Goal: Task Accomplishment & Management: Use online tool/utility

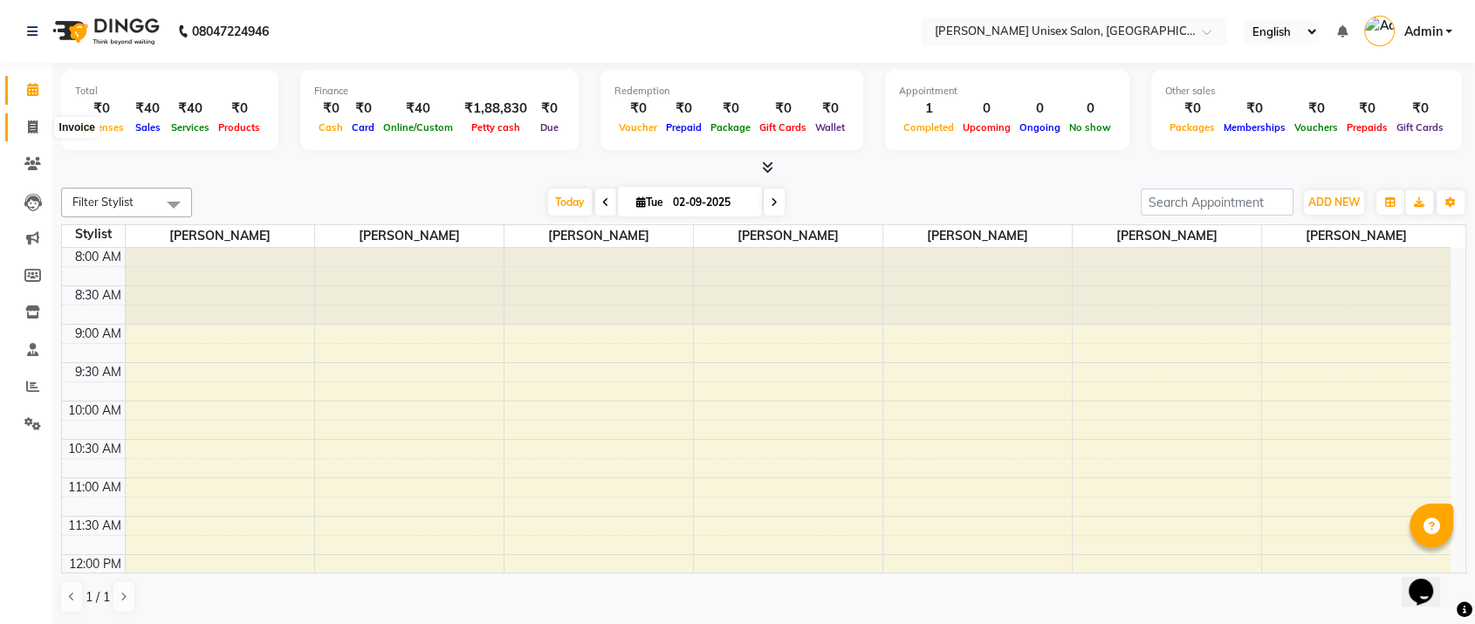
click at [30, 122] on icon at bounding box center [33, 126] width 10 height 13
select select "service"
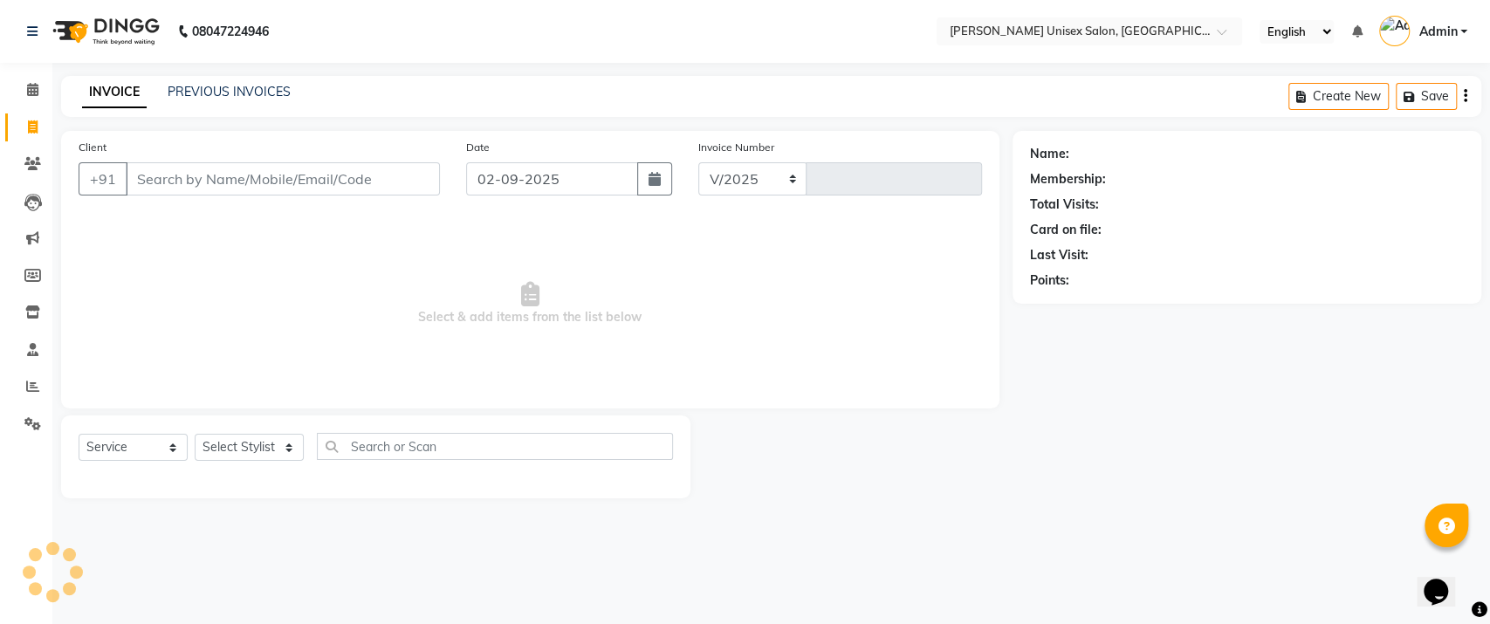
select select "7372"
type input "1311"
click at [287, 440] on select "Select Stylist [PERSON_NAME] [PERSON_NAME] [PERSON_NAME] Pooja [PERSON_NAME] AH…" at bounding box center [249, 447] width 109 height 27
select select "64437"
click at [195, 434] on select "Select Stylist [PERSON_NAME] [PERSON_NAME] [PERSON_NAME] Pooja [PERSON_NAME] AH…" at bounding box center [249, 447] width 109 height 27
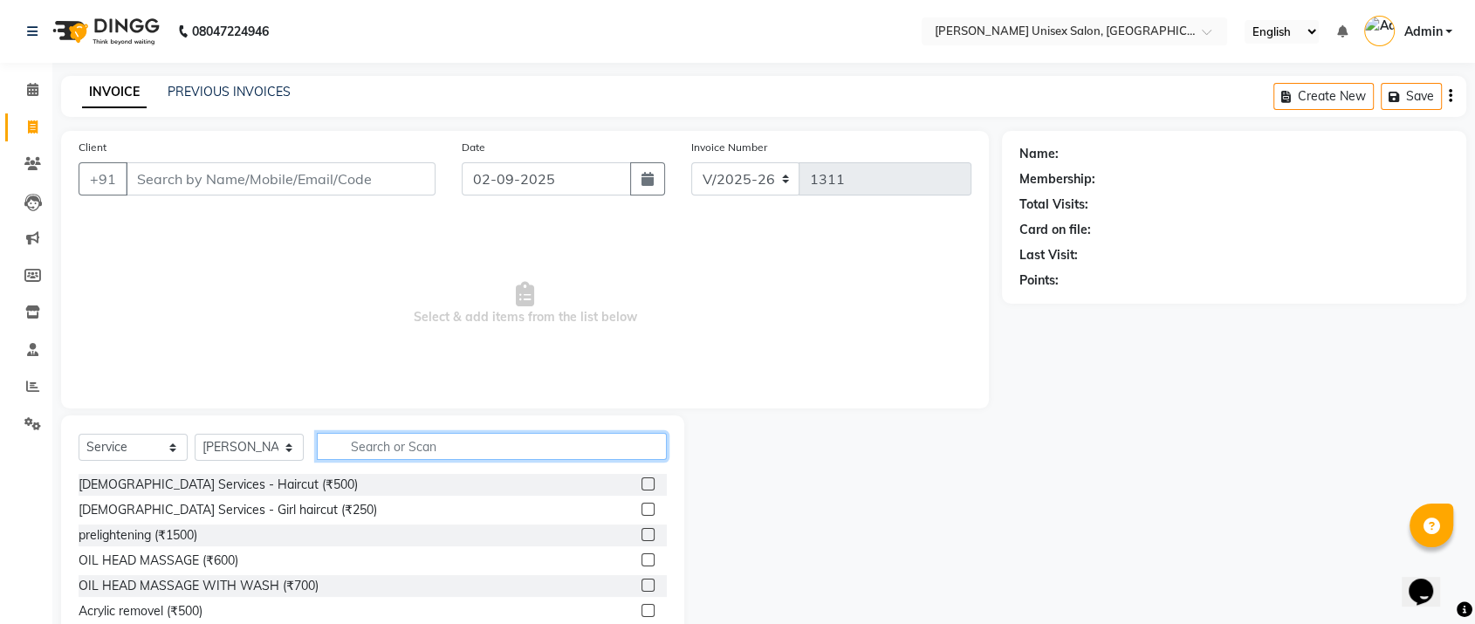
click at [439, 445] on input "text" at bounding box center [492, 446] width 350 height 27
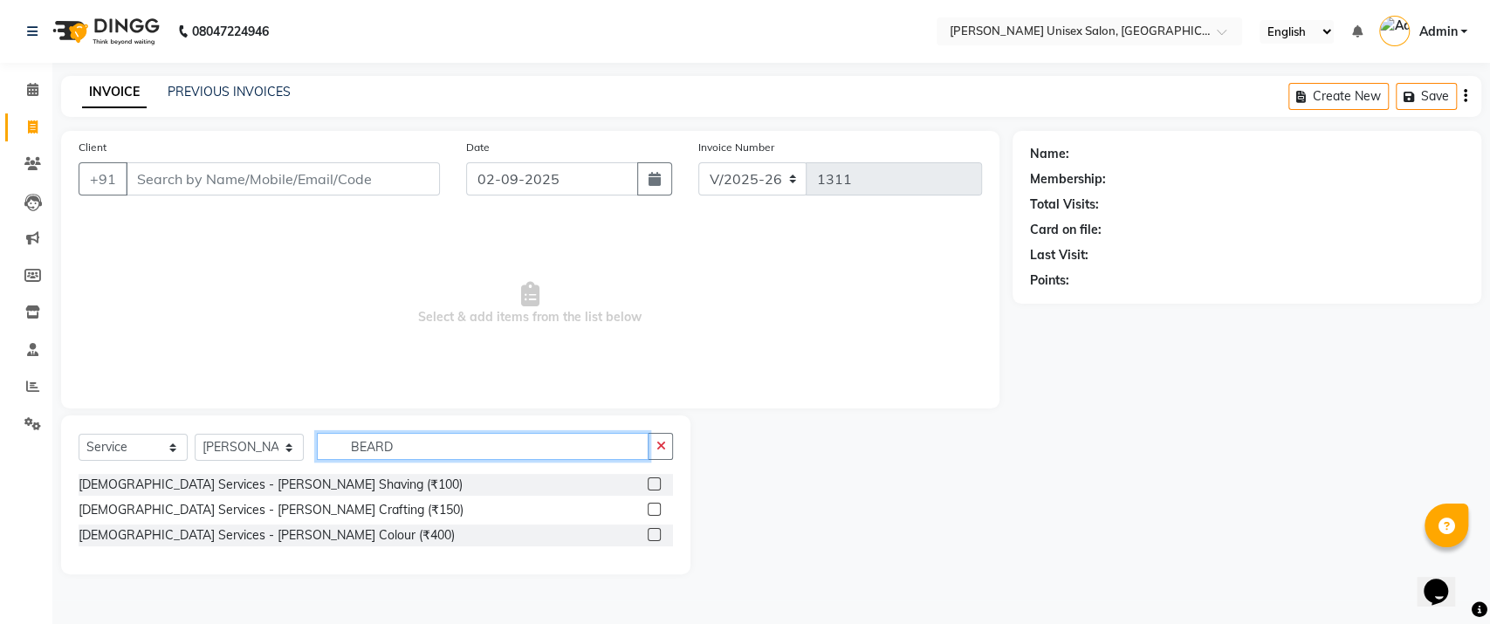
type input "BEARD"
click at [327, 506] on div "[DEMOGRAPHIC_DATA] Services - [PERSON_NAME] Crafting (₹150)" at bounding box center [376, 510] width 594 height 22
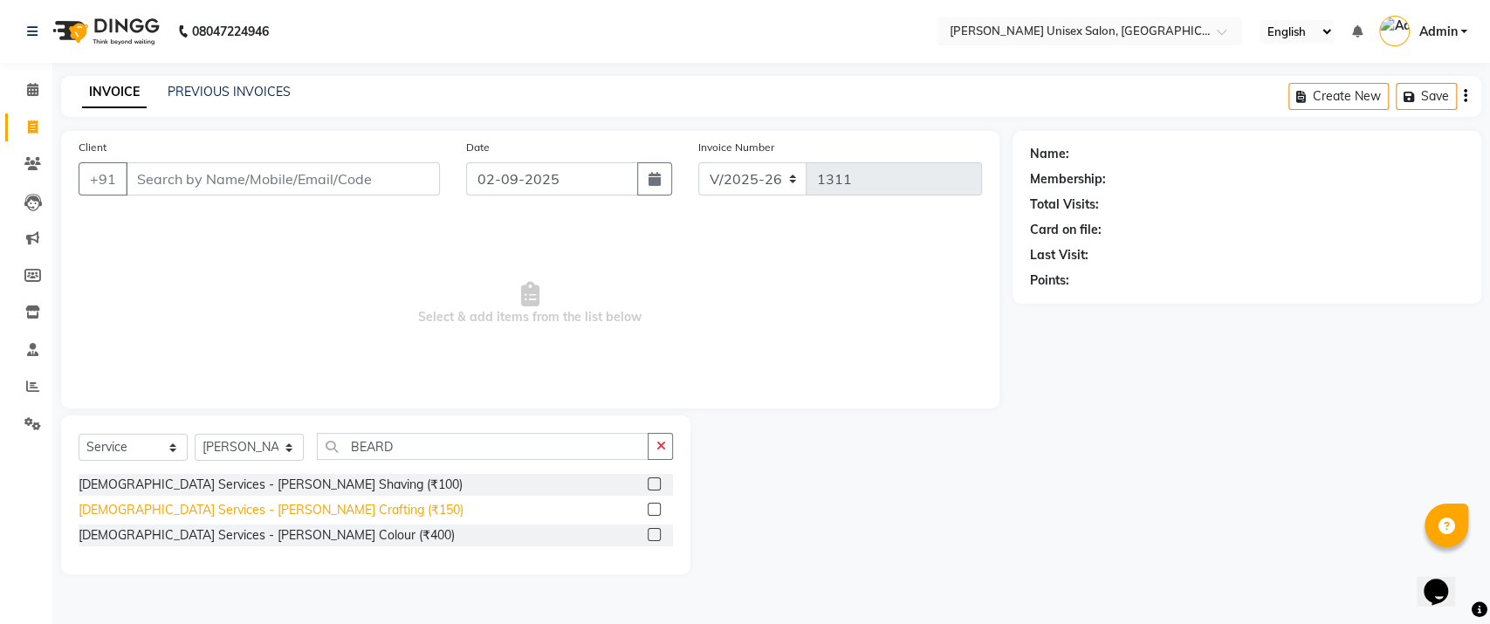
click at [250, 505] on div "[DEMOGRAPHIC_DATA] Services - [PERSON_NAME] Crafting (₹150)" at bounding box center [271, 510] width 385 height 18
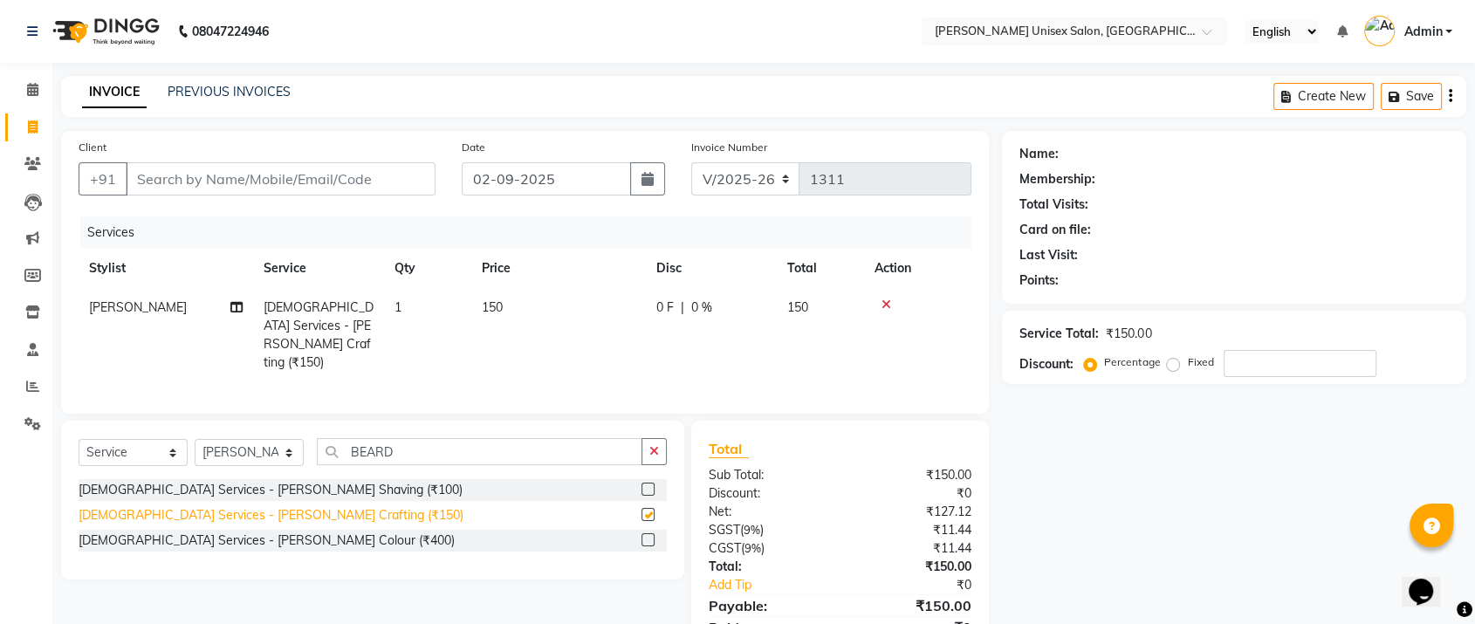
checkbox input "false"
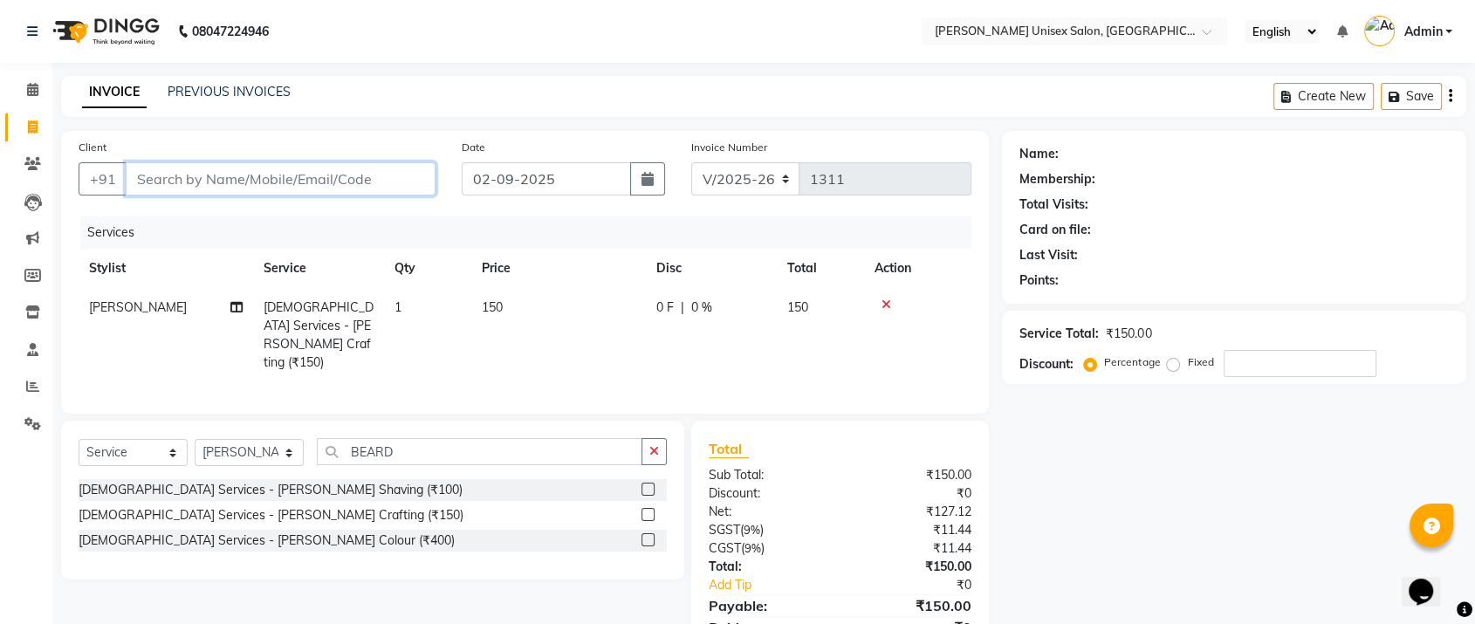
click at [148, 181] on input "Client" at bounding box center [281, 178] width 310 height 33
type input "9"
type input "0"
type input "9741666544"
click at [407, 180] on span "Add Client" at bounding box center [390, 178] width 69 height 17
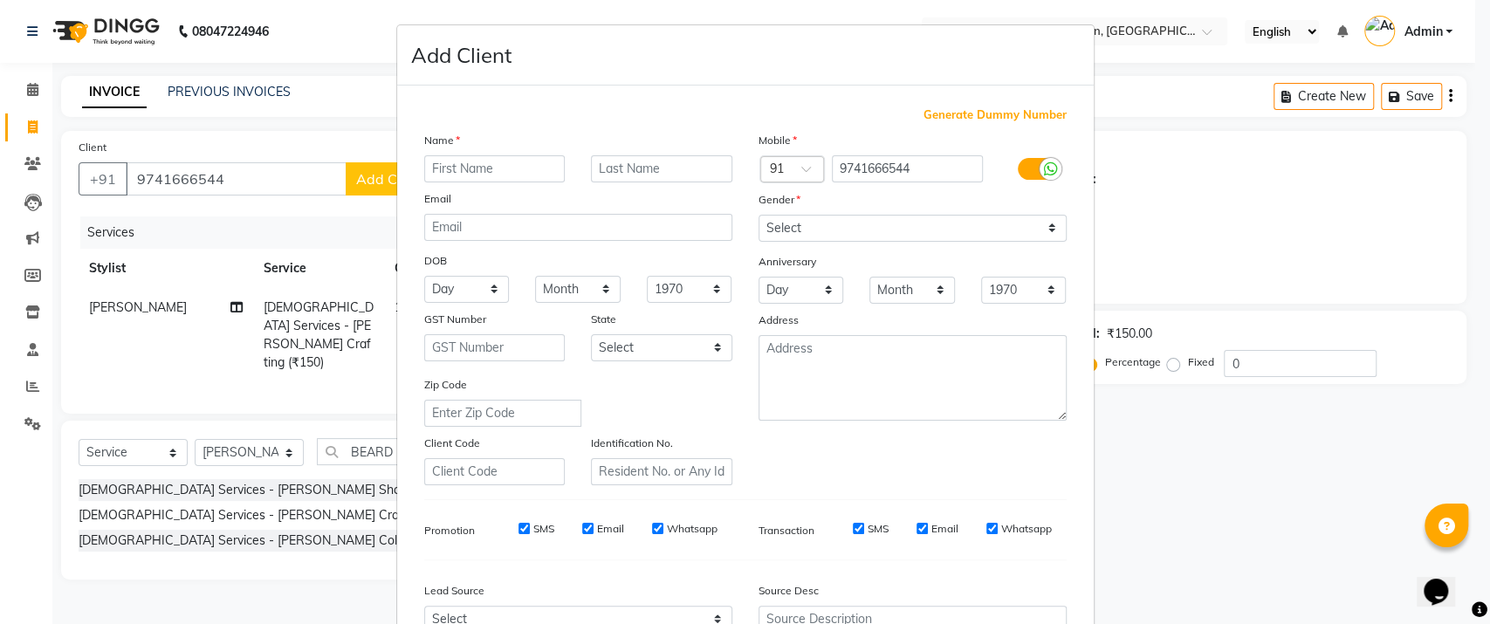
click at [478, 165] on input "text" at bounding box center [494, 168] width 141 height 27
type input "MANOJ"
click at [657, 166] on input "text" at bounding box center [661, 168] width 141 height 27
type input "MALALU"
click at [1045, 228] on select "Select [DEMOGRAPHIC_DATA] [DEMOGRAPHIC_DATA] Other Prefer Not To Say" at bounding box center [913, 228] width 308 height 27
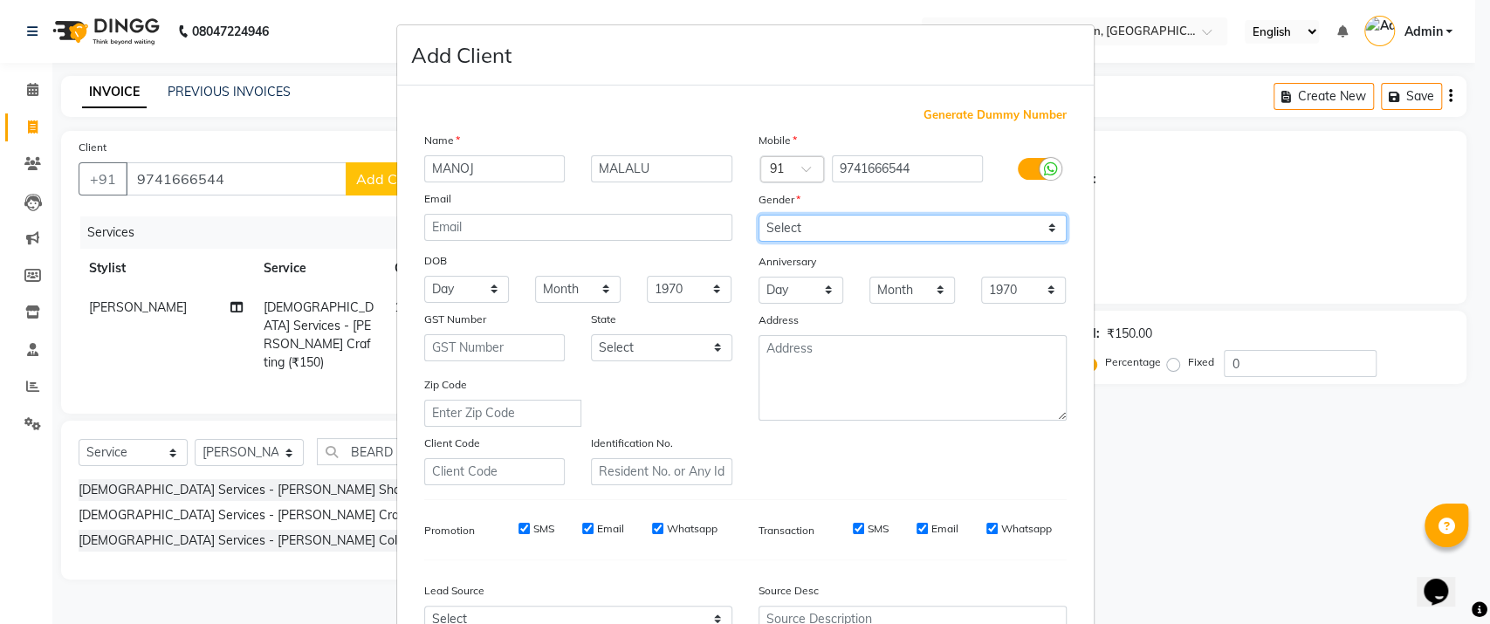
select select "[DEMOGRAPHIC_DATA]"
click at [759, 215] on select "Select [DEMOGRAPHIC_DATA] [DEMOGRAPHIC_DATA] Other Prefer Not To Say" at bounding box center [913, 228] width 308 height 27
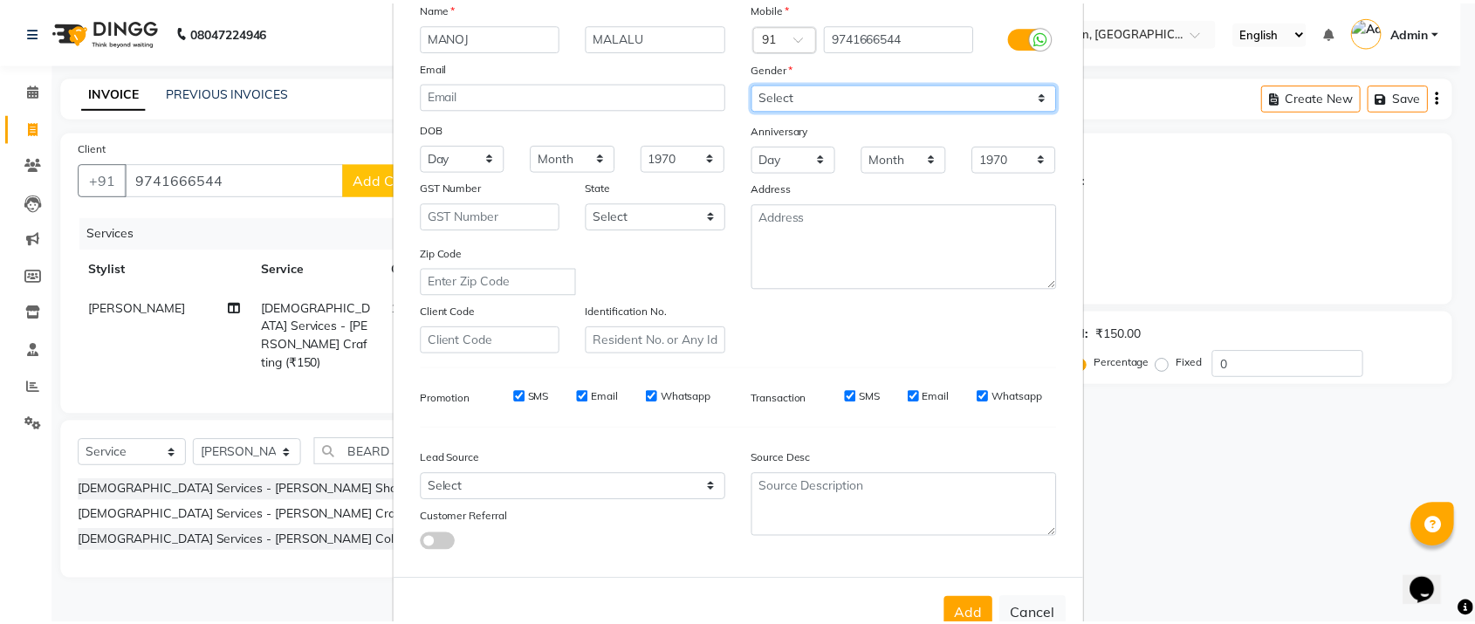
scroll to position [178, 0]
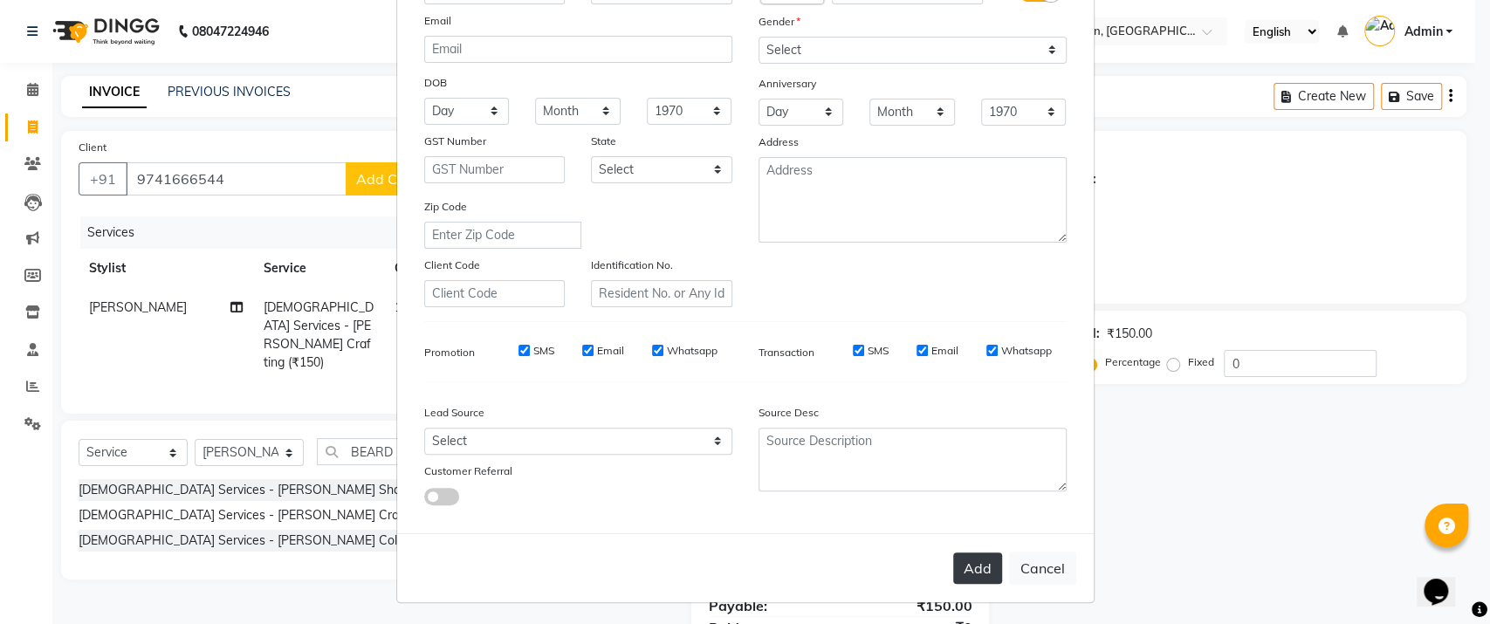
click at [968, 554] on button "Add" at bounding box center [977, 568] width 49 height 31
select select
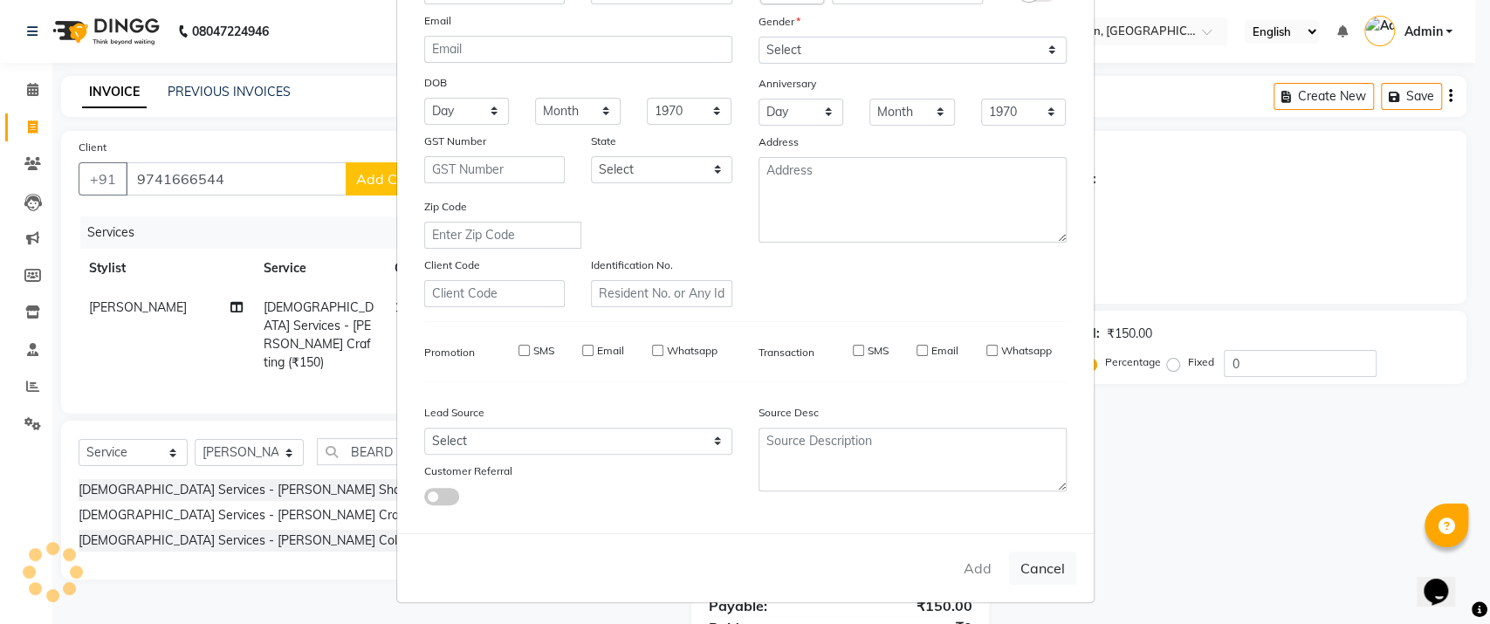
select select
checkbox input "false"
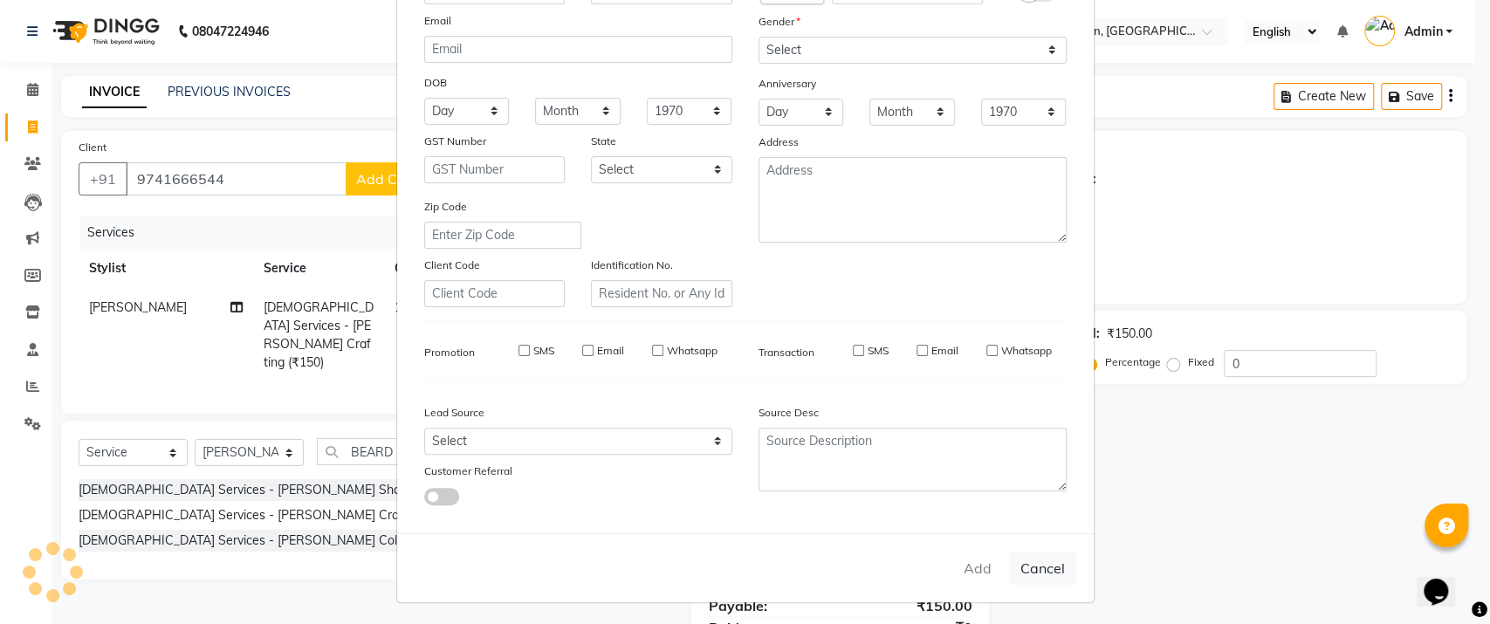
checkbox input "false"
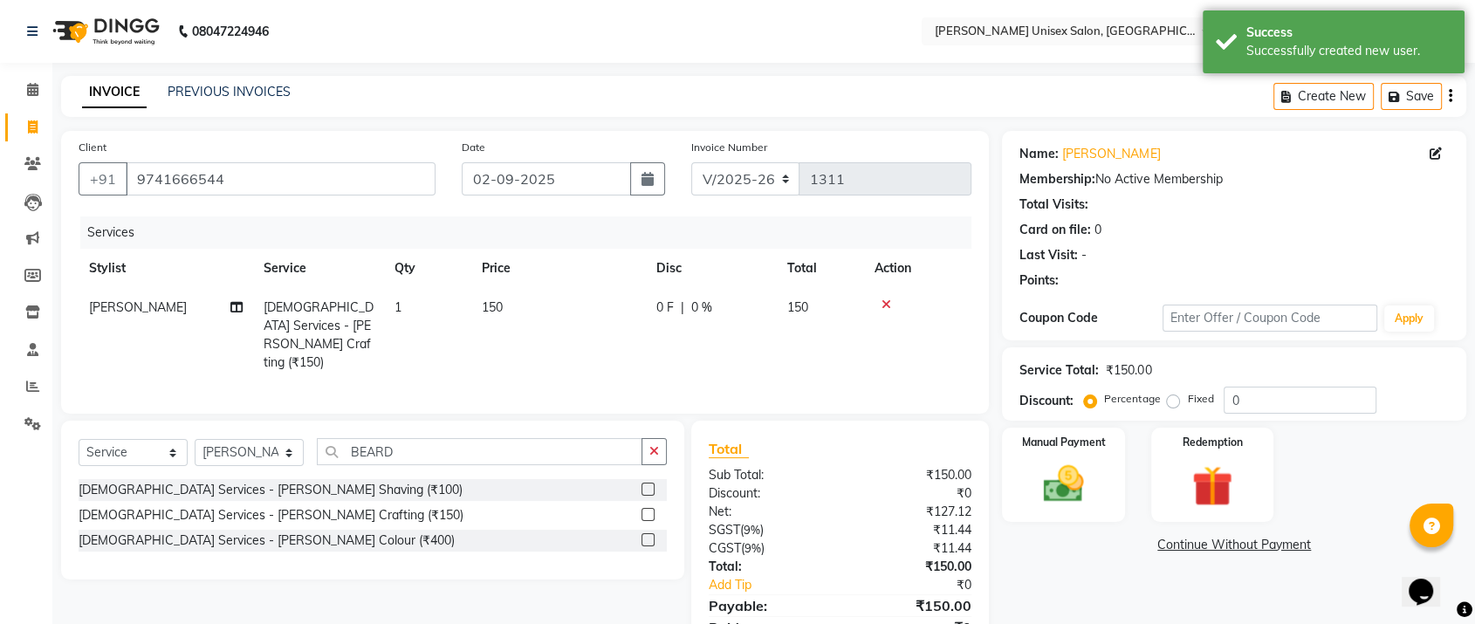
scroll to position [73, 0]
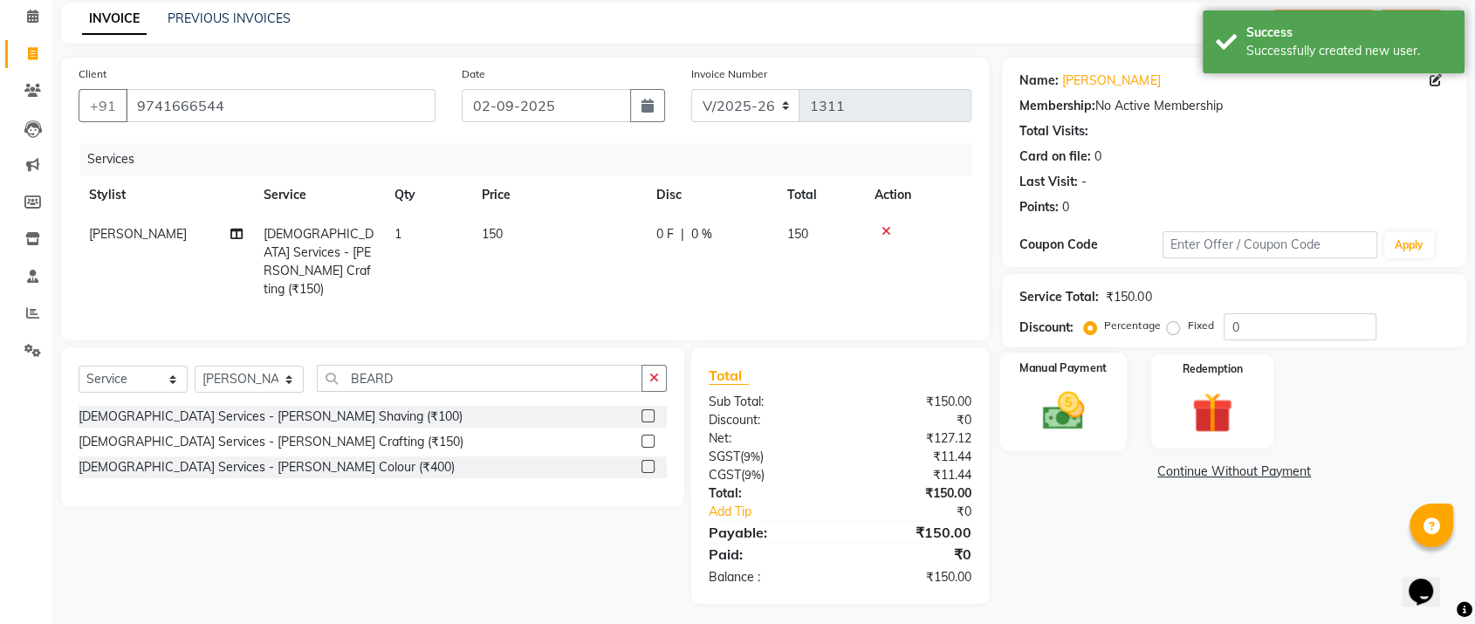
click at [1044, 390] on img at bounding box center [1063, 411] width 68 height 49
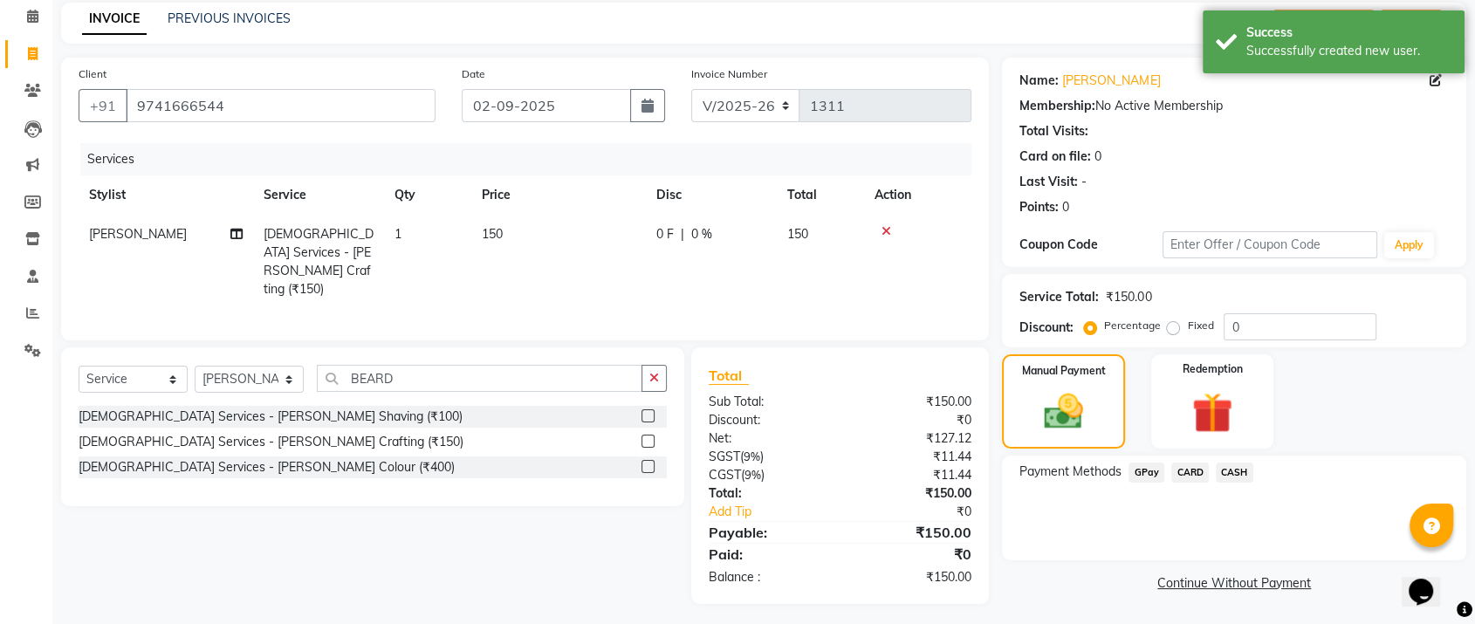
click at [1148, 473] on span "GPay" at bounding box center [1147, 473] width 36 height 20
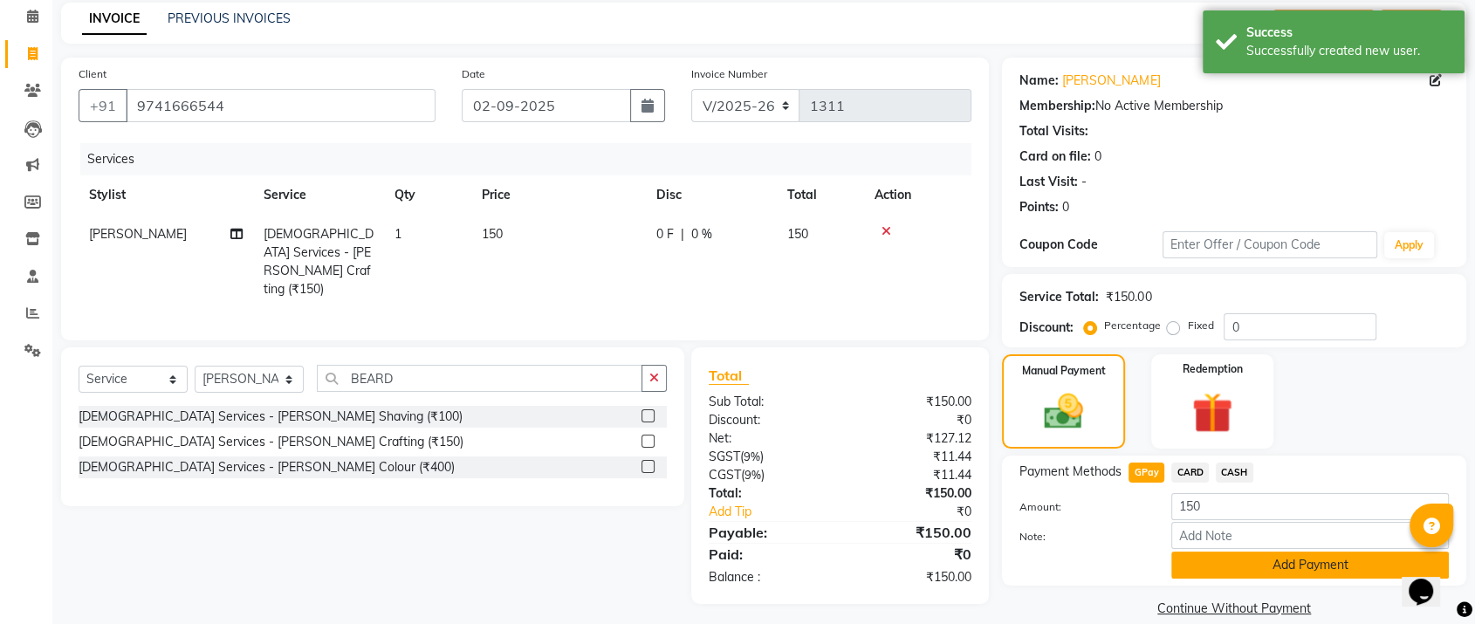
click at [1261, 560] on button "Add Payment" at bounding box center [1310, 565] width 278 height 27
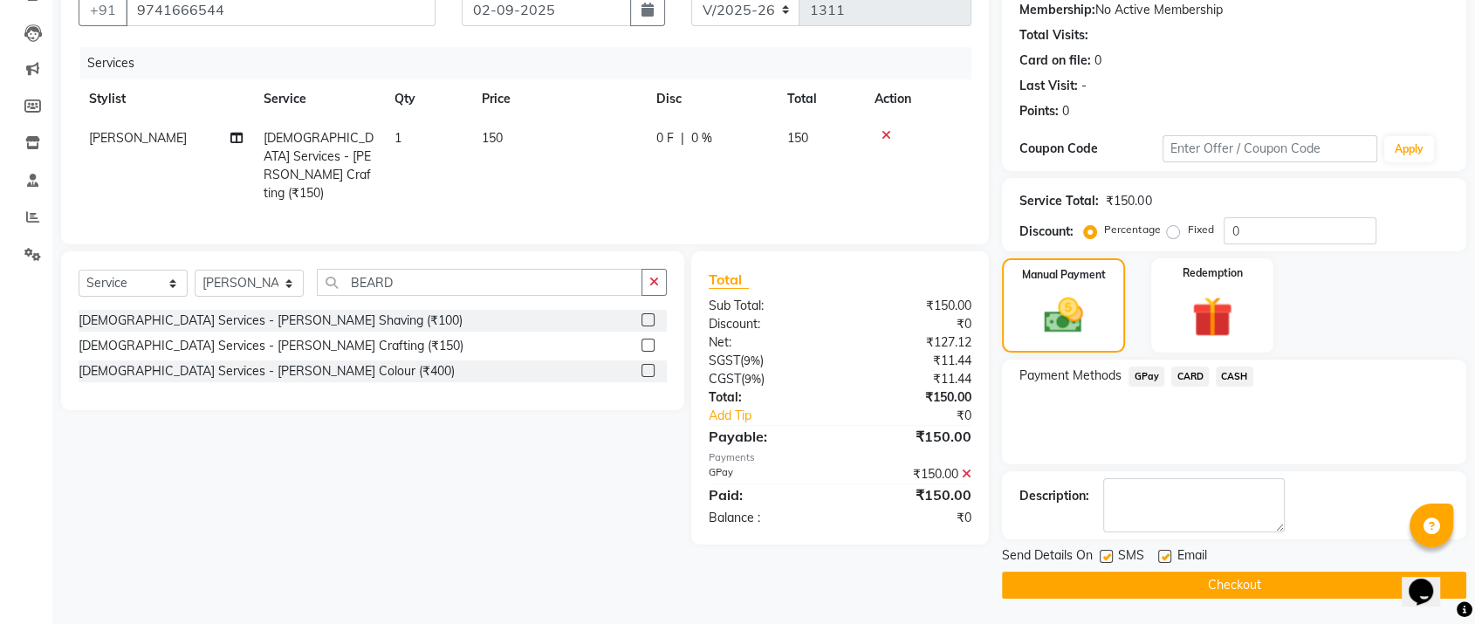
scroll to position [168, 0]
click at [1137, 374] on span "GPay" at bounding box center [1147, 377] width 36 height 20
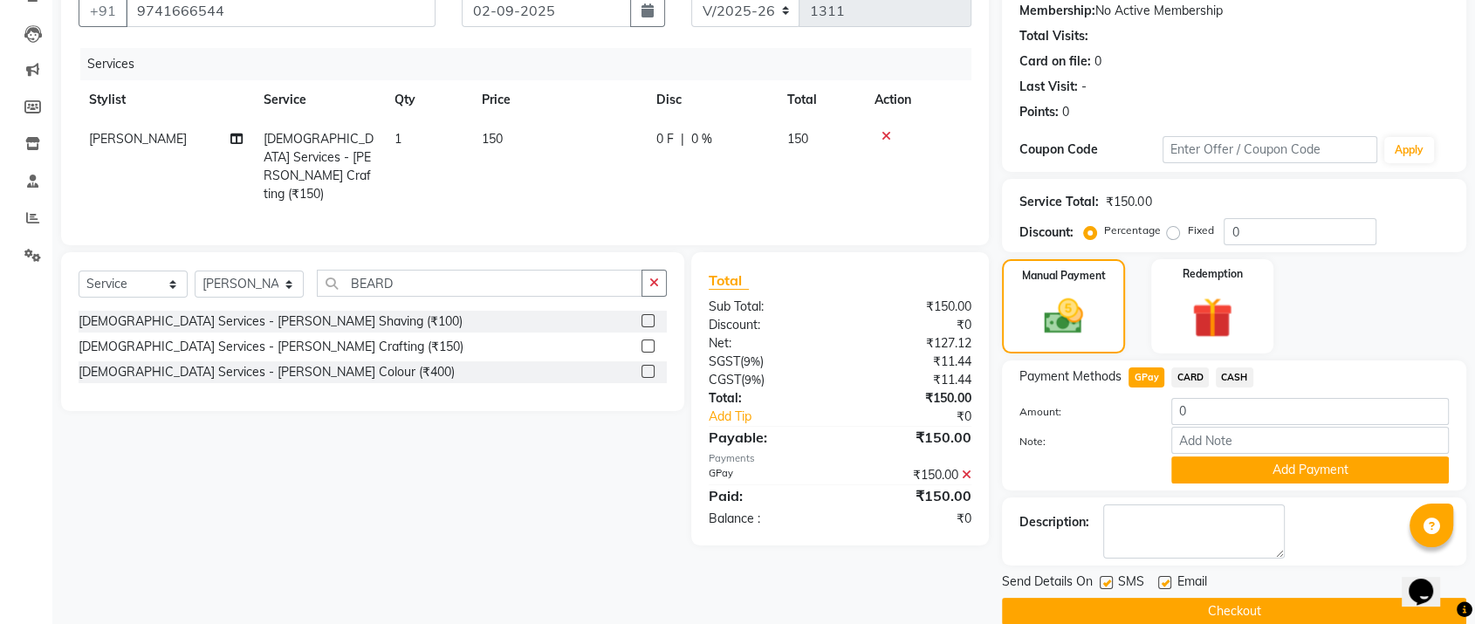
click at [1201, 607] on button "Checkout" at bounding box center [1234, 611] width 464 height 27
